Goal: Task Accomplishment & Management: Complete application form

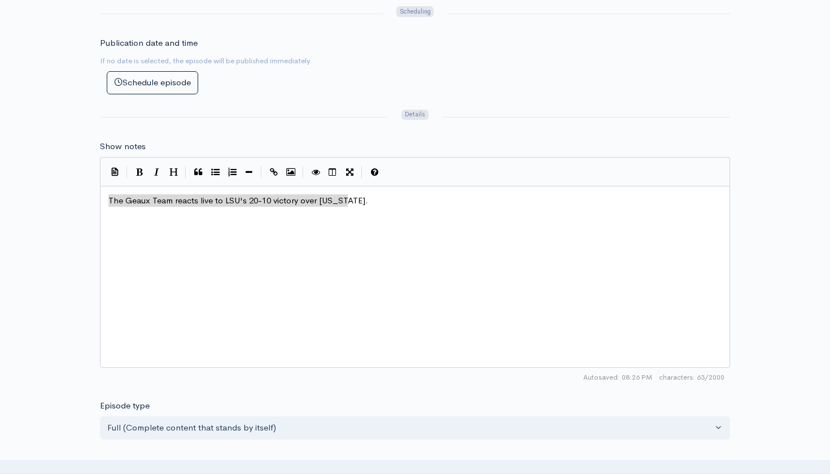
scroll to position [5, 0]
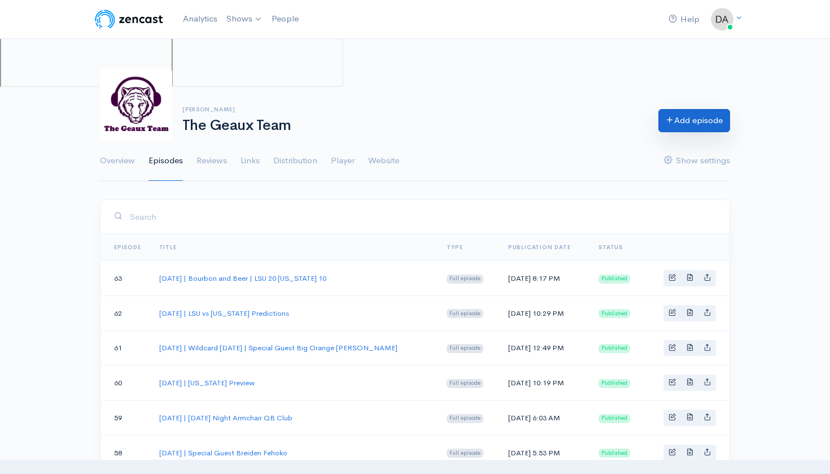
click at [690, 116] on link "Add episode" at bounding box center [694, 120] width 72 height 23
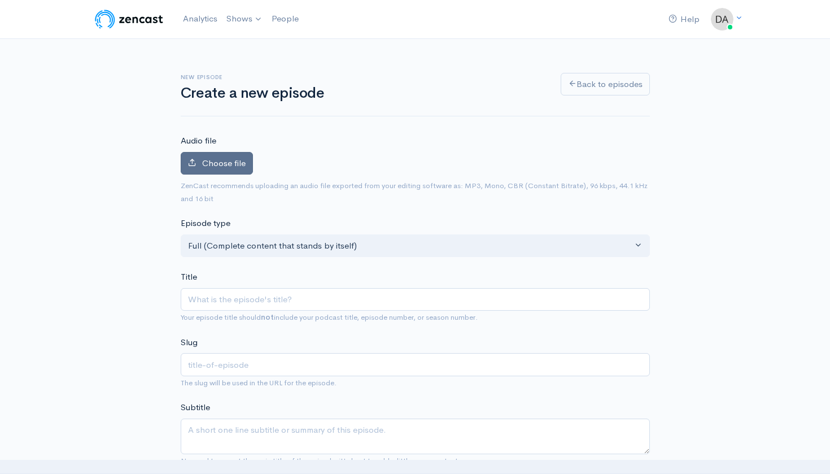
click at [231, 162] on span "Choose file" at bounding box center [223, 163] width 43 height 11
click at [0, 0] on input "Choose file" at bounding box center [0, 0] width 0 height 0
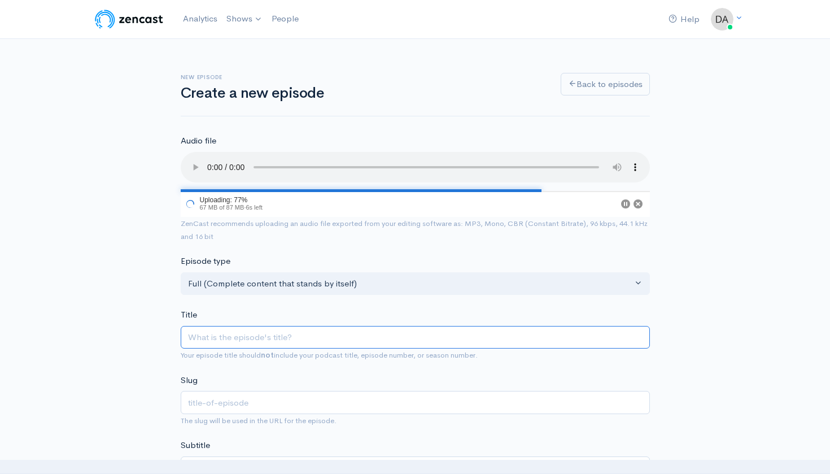
click at [272, 326] on input "Title" at bounding box center [415, 337] width 469 height 23
paste input "LIVE | [DATE] | [DATE] Armchair QB Club"
type input "LIVE | [DATE] | [DATE] Armchair QB Club"
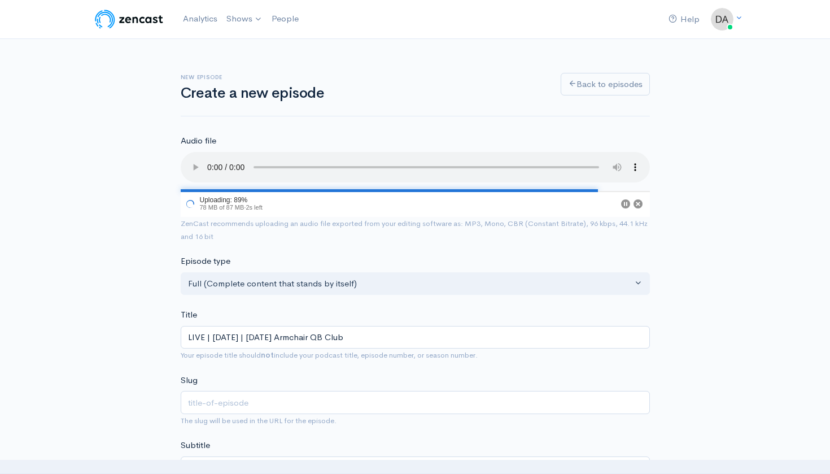
type input "live-[DATE]-[DATE]-armchair-qb-club"
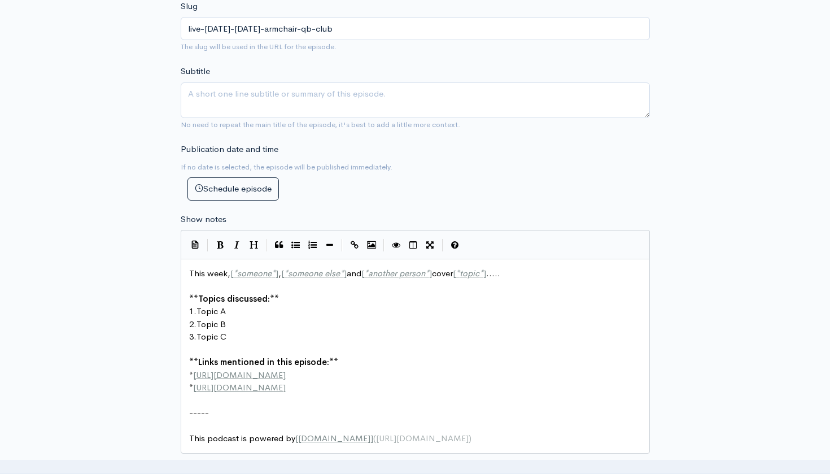
scroll to position [378, 0]
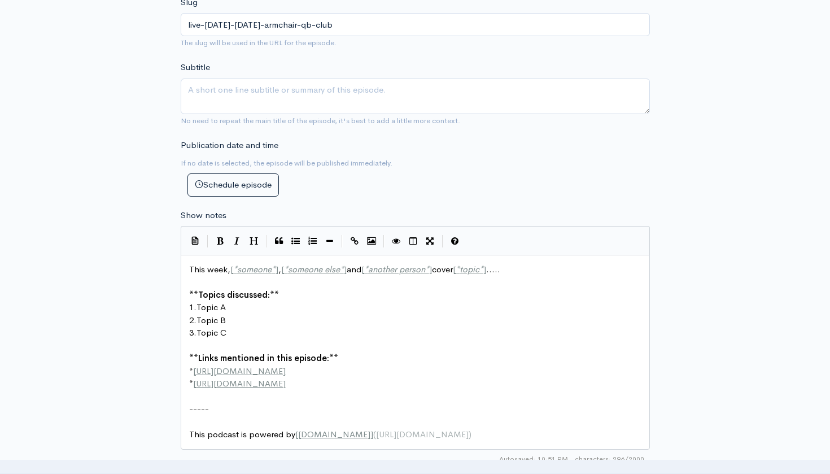
type input "LIVE | [DATE] | [DATE] Armchair QB Club"
type textarea "This week, [*someone*], [*someone else*] and [*another person*] cover [*topic*]…"
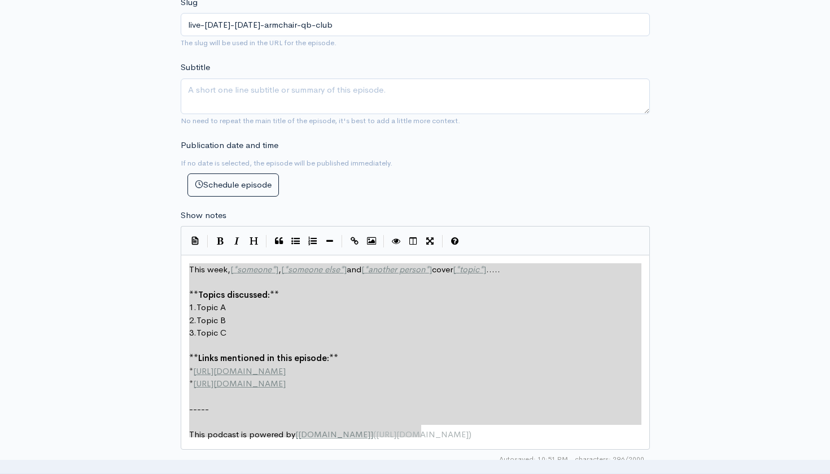
drag, startPoint x: 427, startPoint y: 409, endPoint x: 228, endPoint y: 242, distance: 260.5
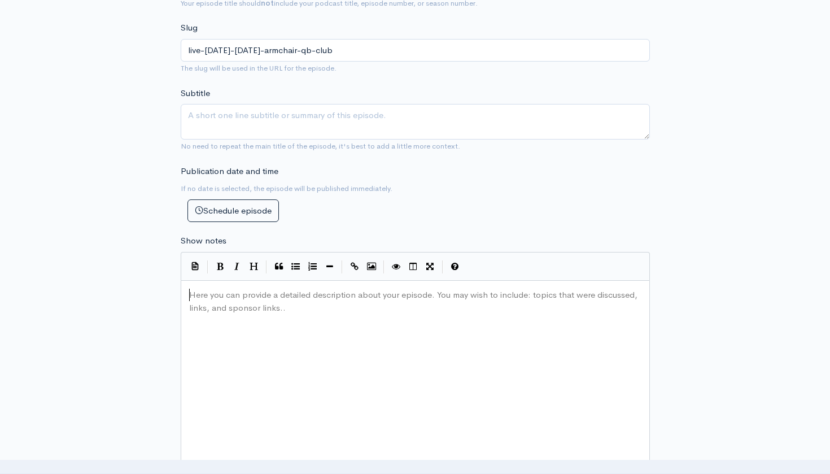
type textarea "​"
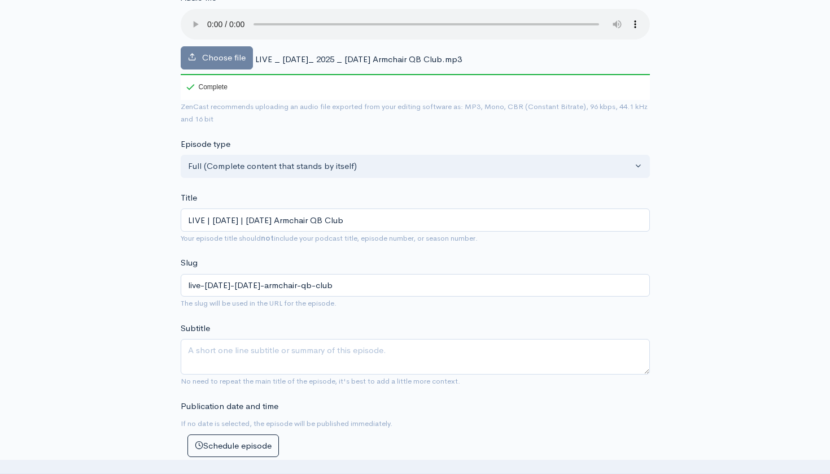
scroll to position [124, 0]
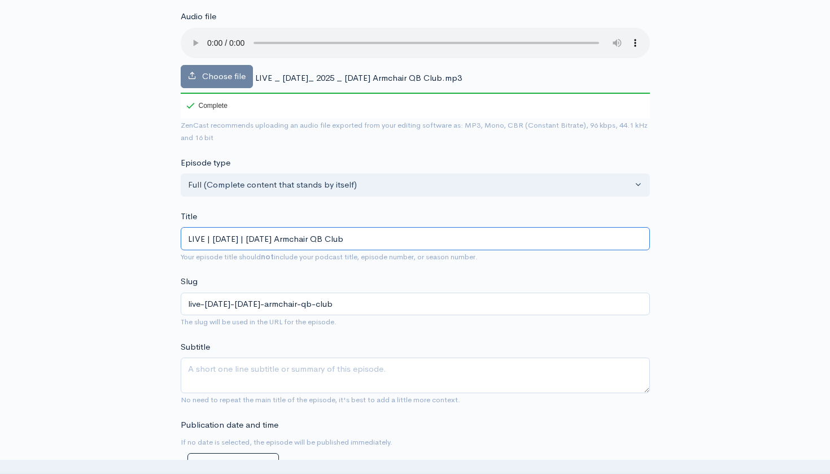
click at [212, 227] on input "LIVE | [DATE] | [DATE] Armchair QB Club" at bounding box center [415, 238] width 469 height 23
type input "LIVE |[DATE] | [DATE] Armchair QB Club"
type input "LIVESeptember 15, 2025 | [DATE] Armchair QB Club"
type input "liveseptember-15-2025-[DATE]-armchair-qb-club"
type input "LIVSeptember 15, 2025 | [DATE] Armchair QB Club"
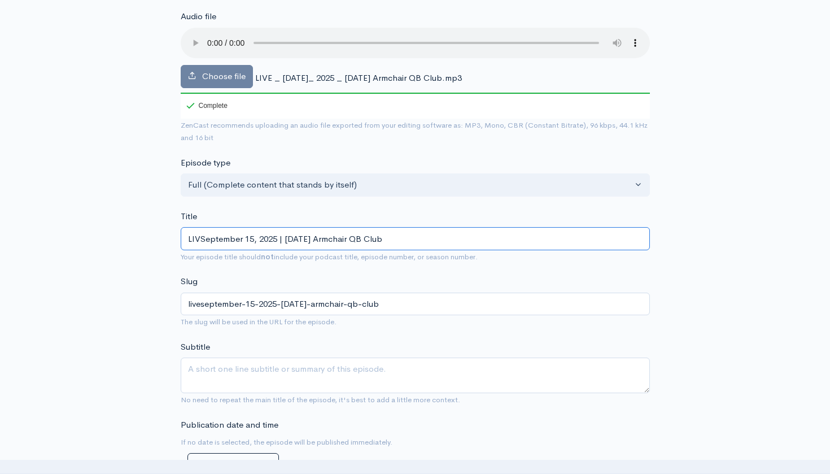
type input "livseptember-15-2025-[DATE]-armchair-qb-club"
type input "LISeptember 15, 2025 | [DATE] Armchair QB Club"
type input "liseptember-15-2025-[DATE]-armchair-qb-club"
type input "LSeptember 15, 2025 | [DATE] Armchair QB Club"
type input "lseptember-15-2025-[DATE]-armchair-qb-club"
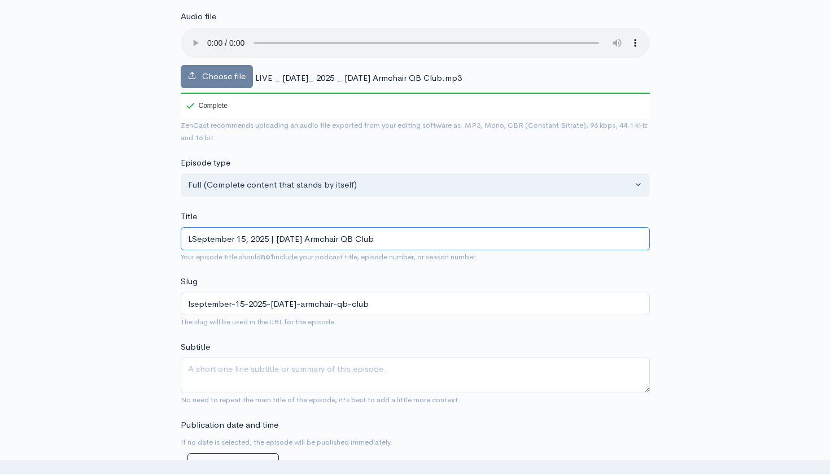
type input "[DATE] | [DATE] Armchair QB Club"
type input "[DATE]-[DATE]-armchair-qb-club"
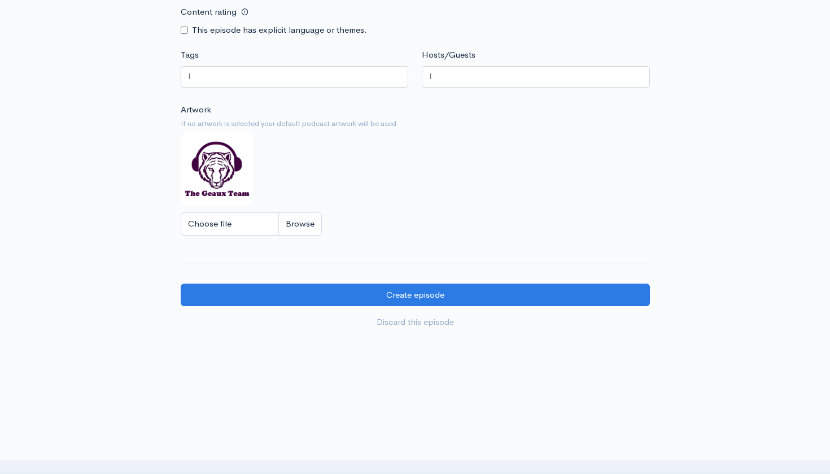
scroll to position [870, 0]
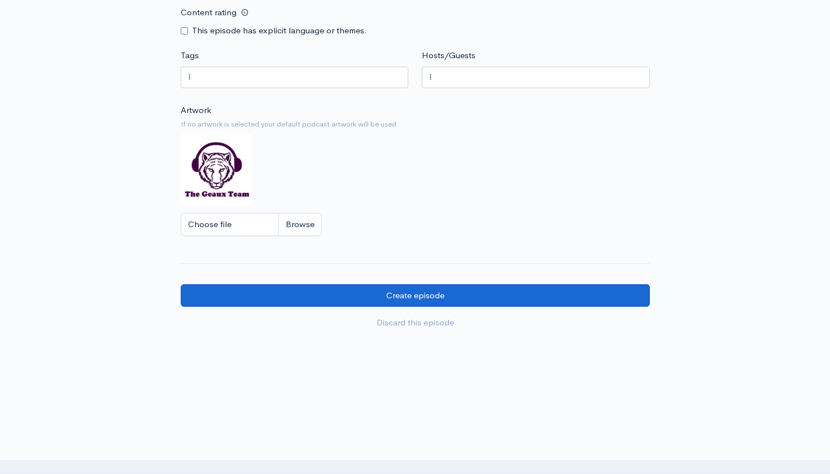
type input "[DATE] | [DATE] Armchair QB Club"
click at [437, 284] on input "Create episode" at bounding box center [415, 295] width 469 height 23
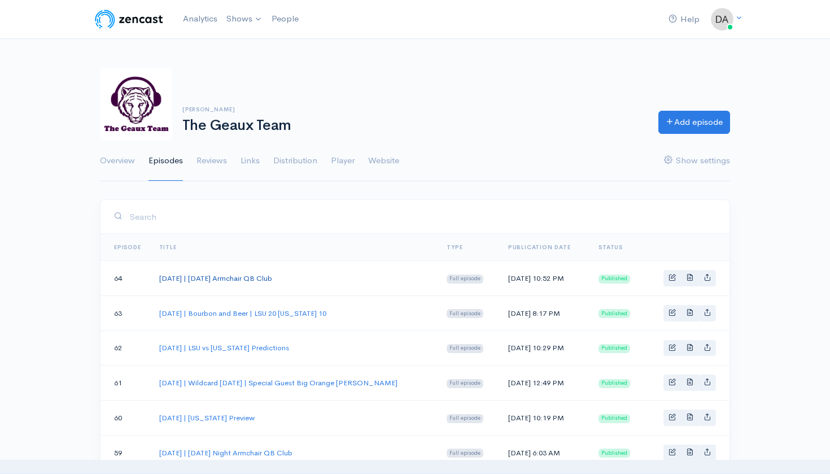
click at [256, 274] on link "September 15, 2025 | Monday Armchair QB Club" at bounding box center [215, 278] width 113 height 10
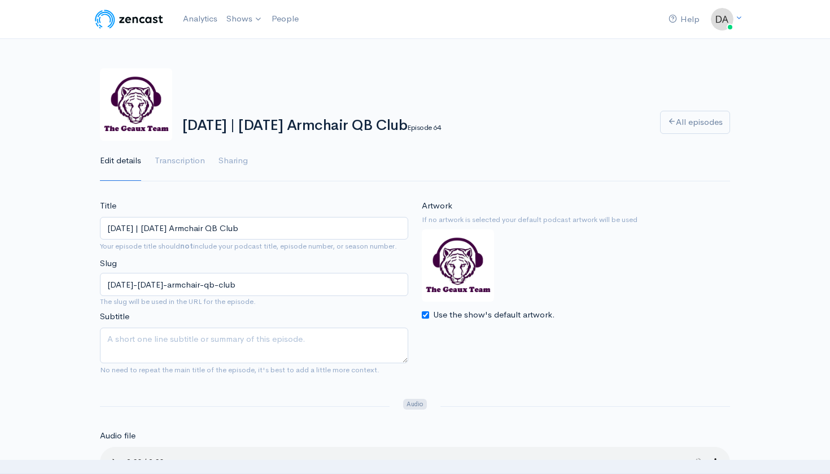
click at [226, 227] on input "September 15, 2025 | Monday Armchair QB Club" at bounding box center [254, 228] width 308 height 23
click at [261, 226] on input "September 15, 2025 | Monday Night Armchair QB Club" at bounding box center [254, 228] width 308 height 23
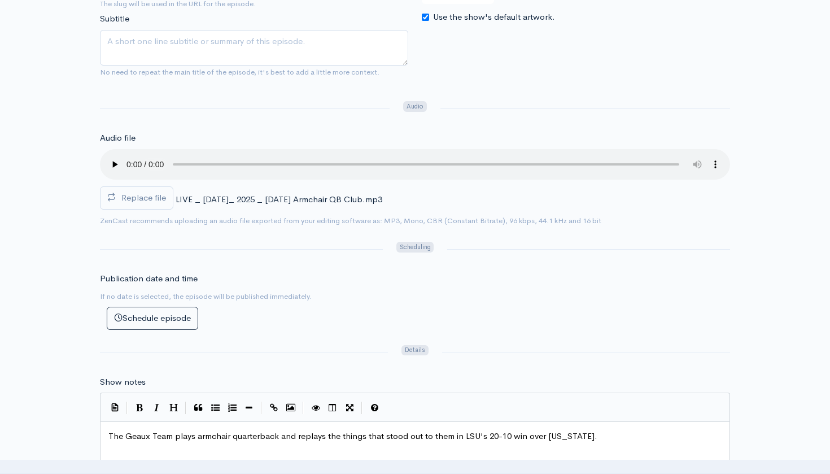
scroll to position [301, 0]
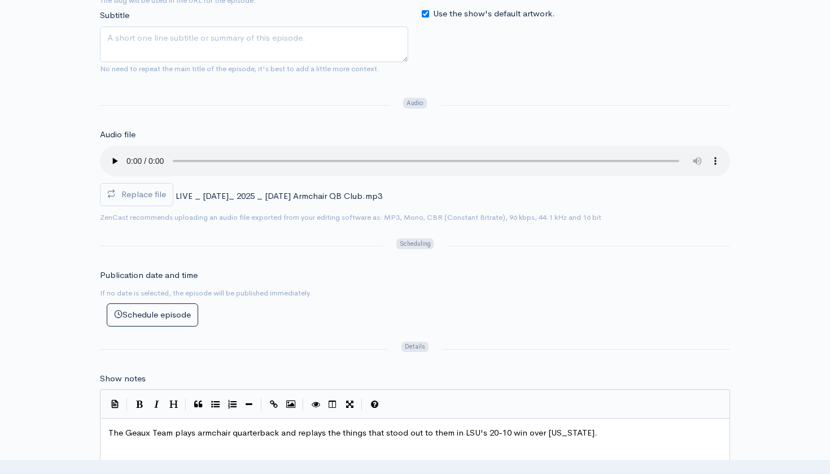
type input "September 15, 2025 | Monday Night Armchair QB Club"
click at [310, 426] on pre "The Geaux Team plays armchair quarterback and replays the things that stood out…" at bounding box center [415, 432] width 618 height 13
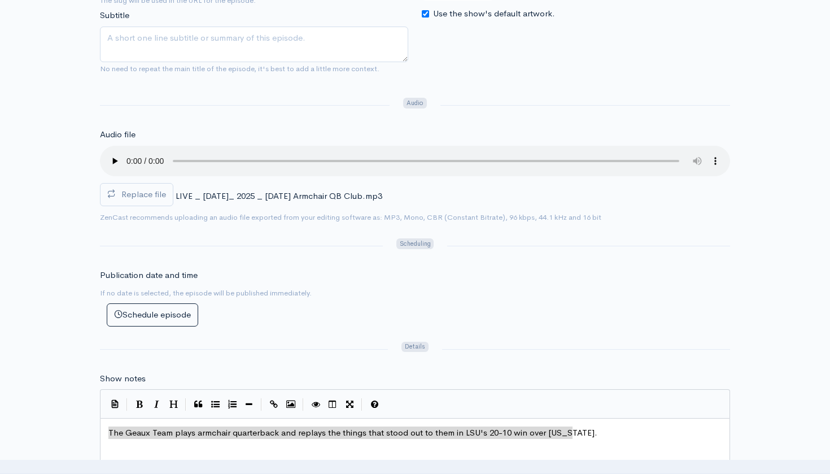
scroll to position [5, 0]
type textarea "The Geaux Team plays armchair quarterback and replays the things that stood out…"
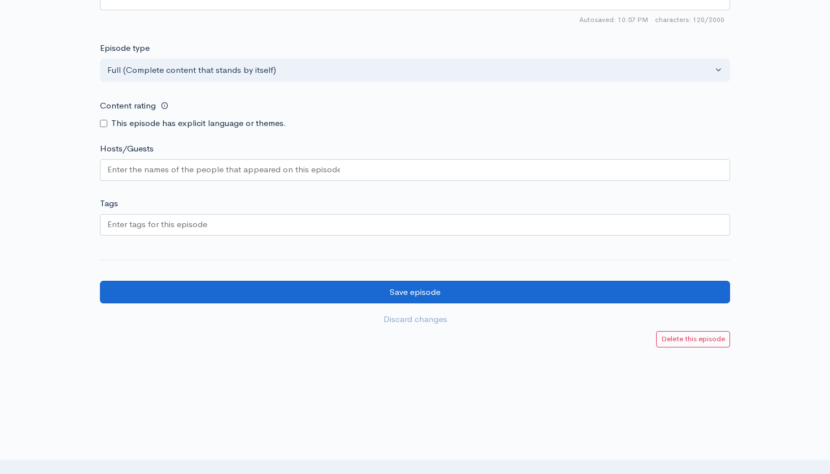
scroll to position [890, 0]
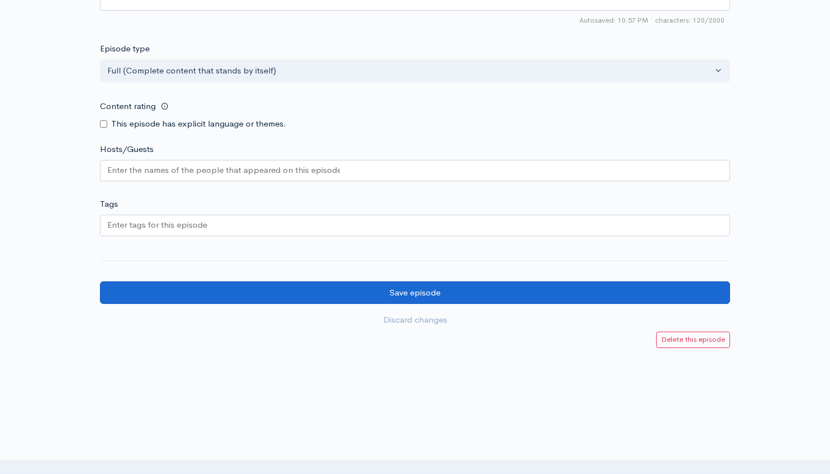
click at [545, 281] on input "Save episode" at bounding box center [415, 292] width 630 height 23
